Goal: Task Accomplishment & Management: Manage account settings

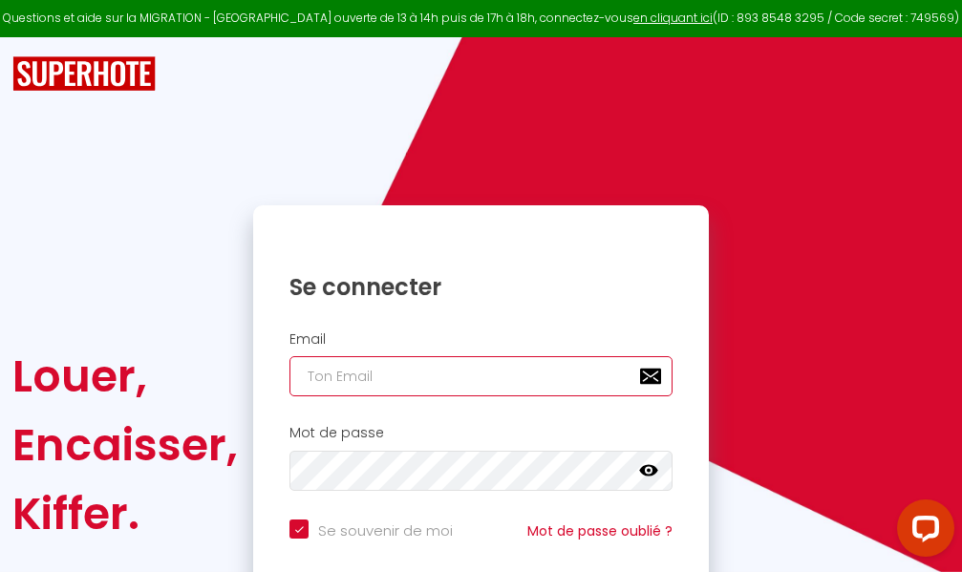
click at [472, 369] on input "email" at bounding box center [480, 376] width 383 height 40
type input "m"
checkbox input "true"
type input "ma"
checkbox input "true"
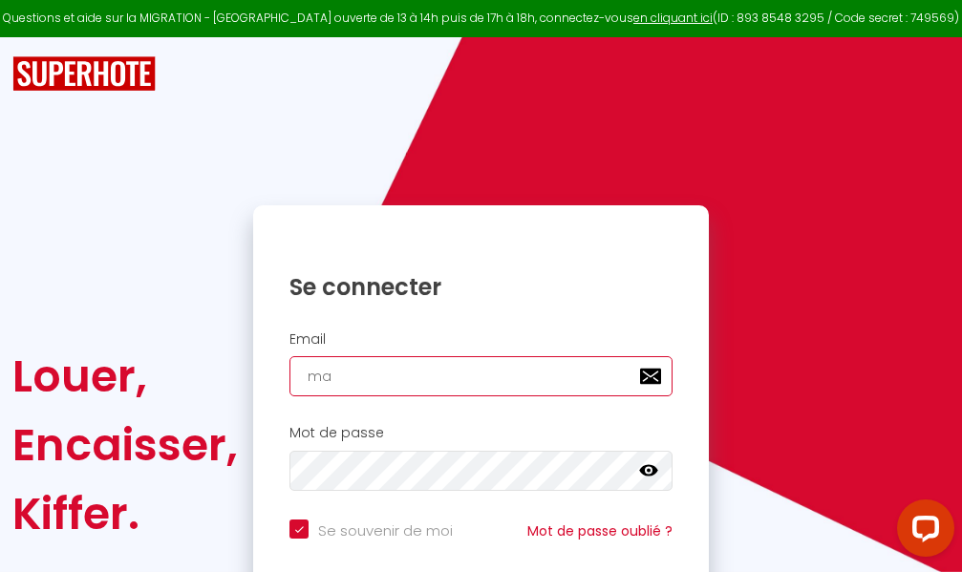
type input "mar"
checkbox input "true"
type input "marc"
checkbox input "true"
type input "marcd"
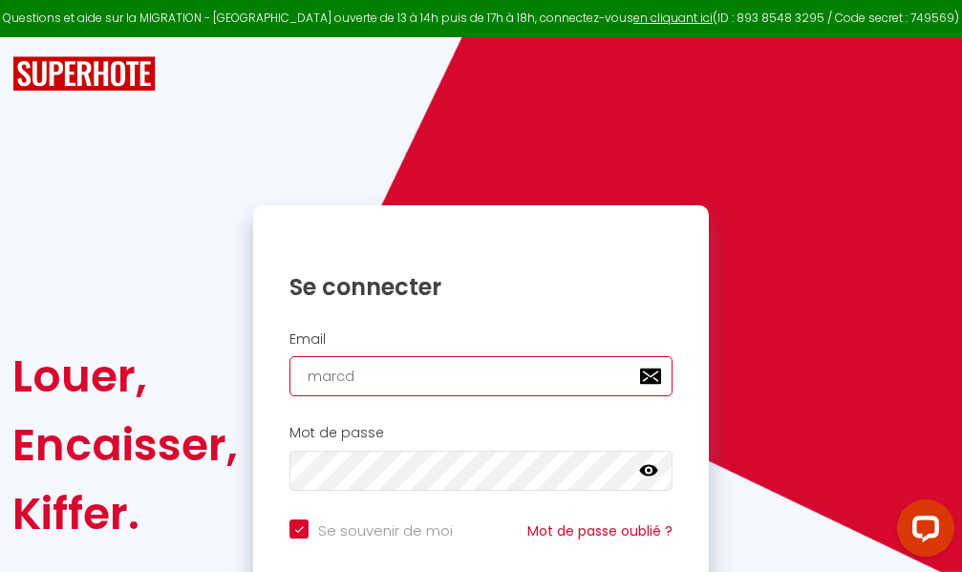
checkbox input "true"
type input "marcdp"
checkbox input "true"
type input "marcdpo"
checkbox input "true"
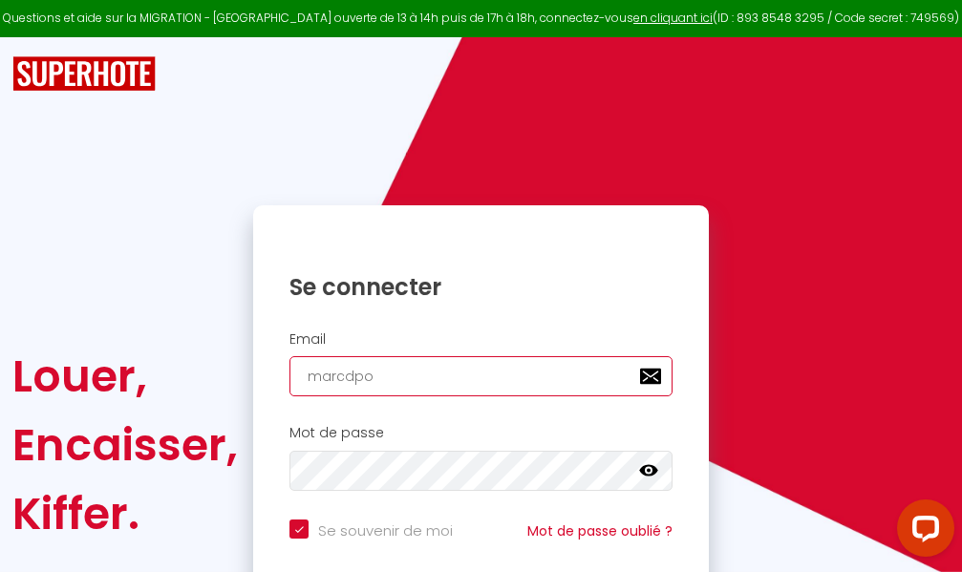
type input "marcdpoz"
checkbox input "true"
type input "marcdpoz."
checkbox input "true"
type input "marcdpoz.l"
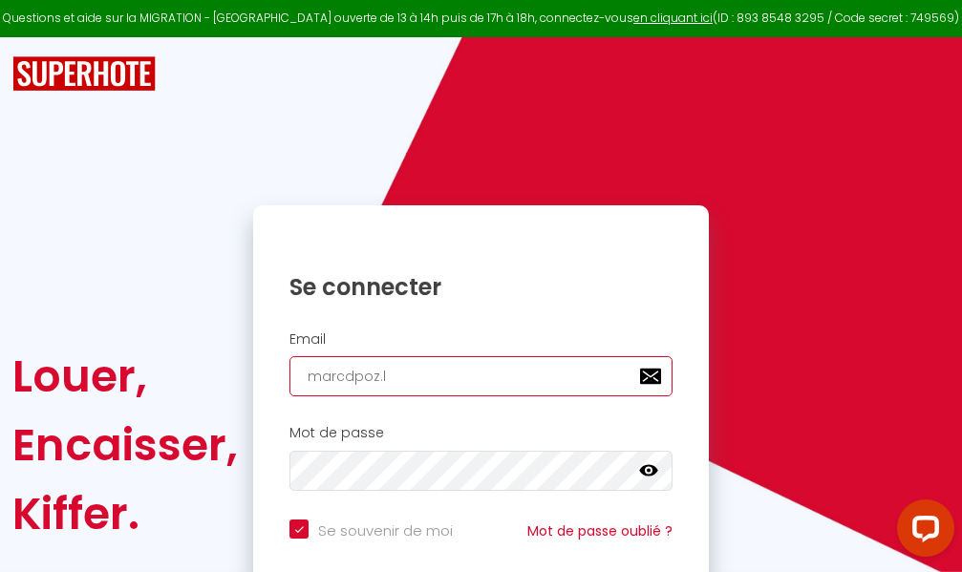
checkbox input "true"
type input "marcdpoz.lo"
checkbox input "true"
type input "marcdpoz.loc"
checkbox input "true"
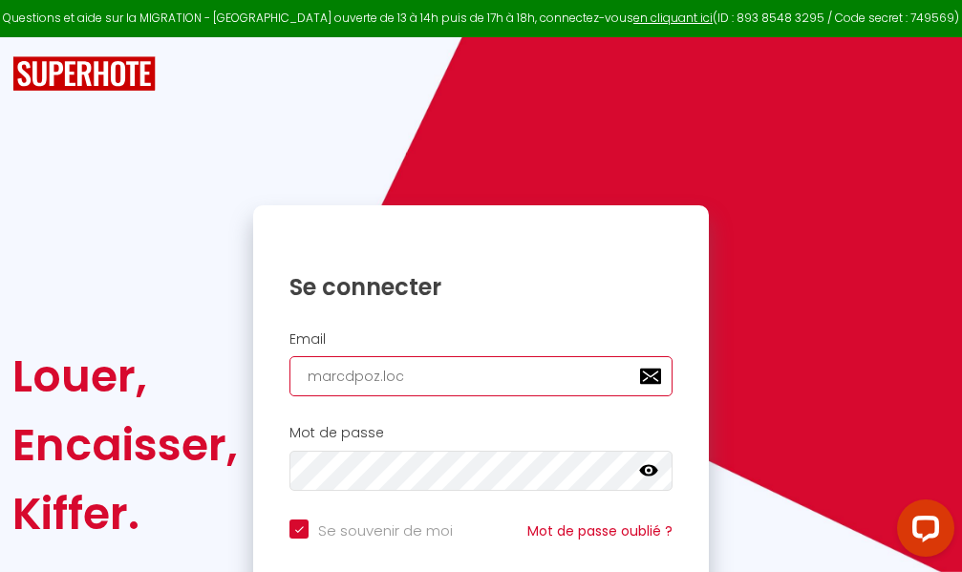
type input "marcdpoz.loca"
checkbox input "true"
type input "marcdpoz.locat"
checkbox input "true"
type input "marcdpoz.locati"
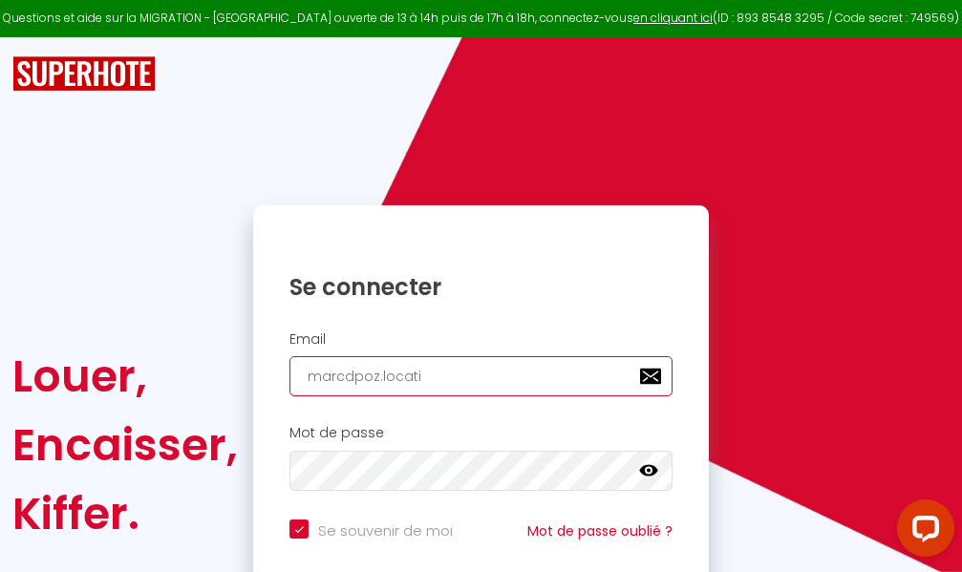
checkbox input "true"
type input "marcdpoz.locatio"
checkbox input "true"
type input "marcdpoz.location"
checkbox input "true"
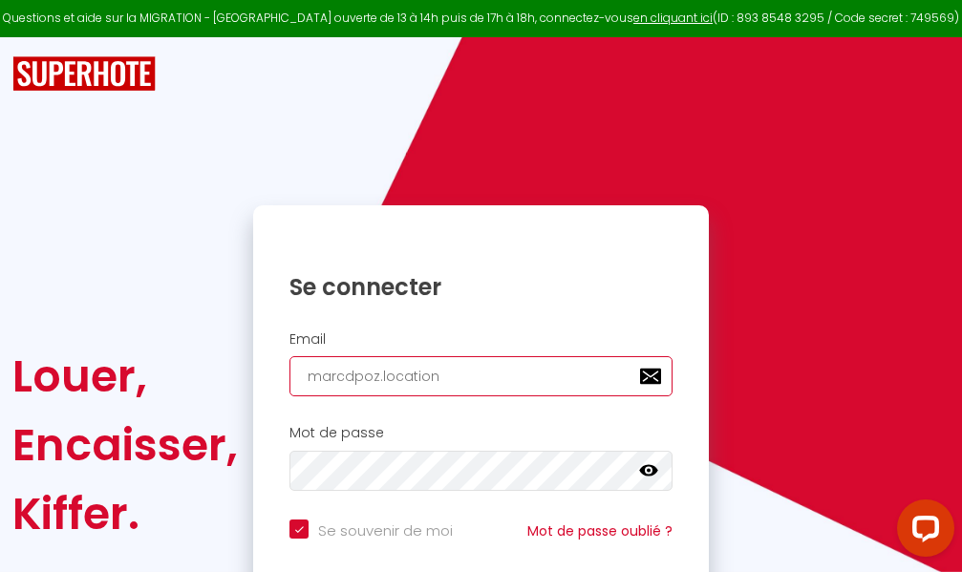
type input "marcdpoz.location@"
checkbox input "true"
type input "marcdpoz.location@g"
checkbox input "true"
type input "marcdpoz.location@gm"
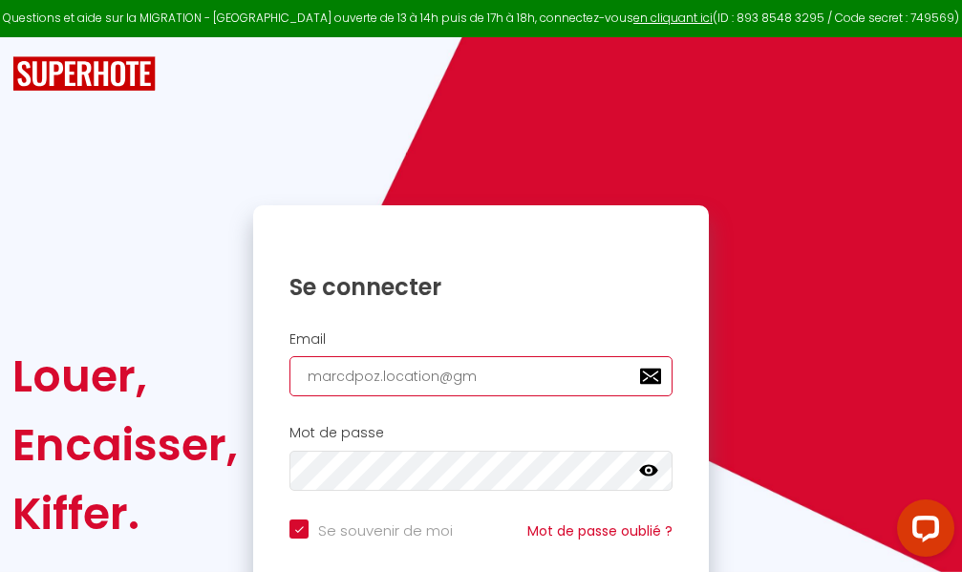
checkbox input "true"
type input "marcdpoz.location@gma"
checkbox input "true"
type input "marcdpoz.location@gmai"
checkbox input "true"
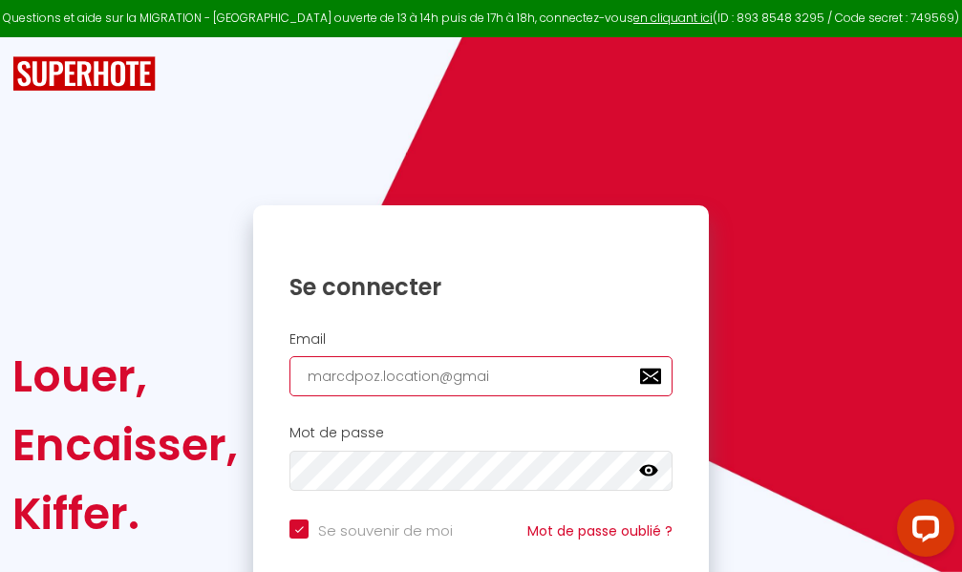
type input "[EMAIL_ADDRESS]"
checkbox input "true"
type input "[EMAIL_ADDRESS]."
checkbox input "true"
type input "marcdpoz.location@gmail.c"
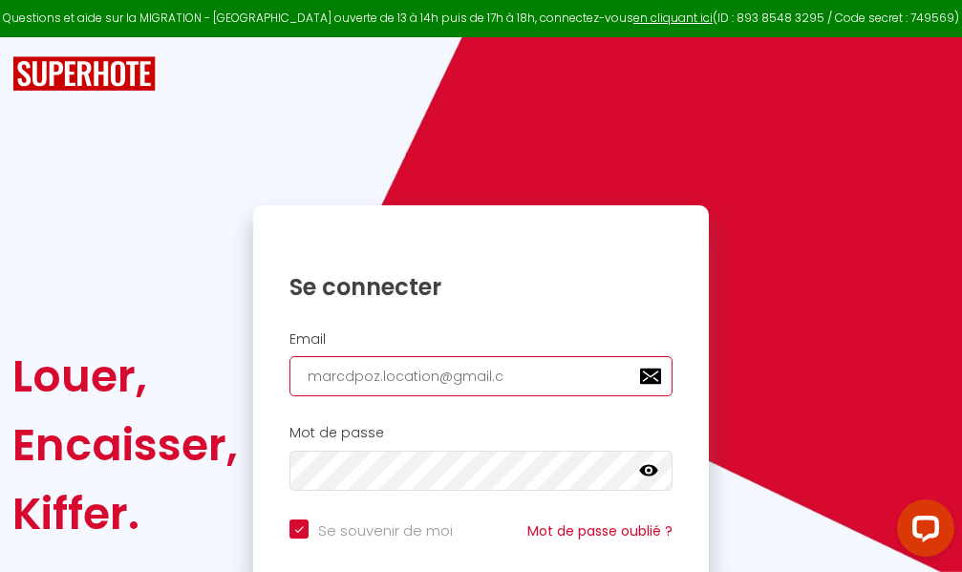
checkbox input "true"
type input "[EMAIL_ADDRESS][DOMAIN_NAME]"
checkbox input "true"
type input "[EMAIL_ADDRESS][DOMAIN_NAME]"
checkbox input "true"
